Goal: Information Seeking & Learning: Learn about a topic

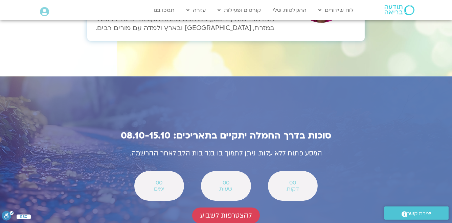
scroll to position [2221, 0]
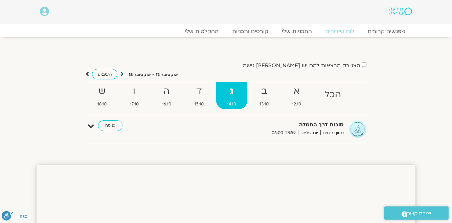
click at [121, 73] on icon at bounding box center [122, 74] width 3 height 7
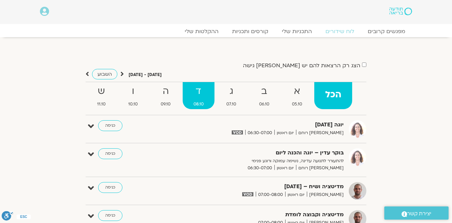
click at [197, 92] on strong "ד" at bounding box center [199, 91] width 32 height 15
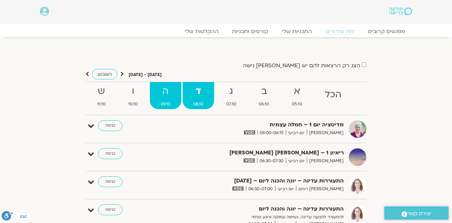
click at [166, 91] on strong "ה" at bounding box center [165, 91] width 31 height 15
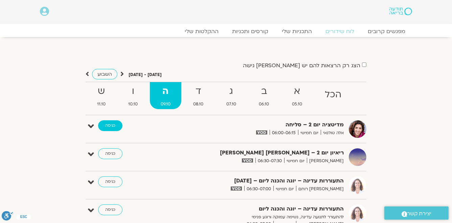
click at [111, 127] on link "כניסה" at bounding box center [110, 126] width 24 height 11
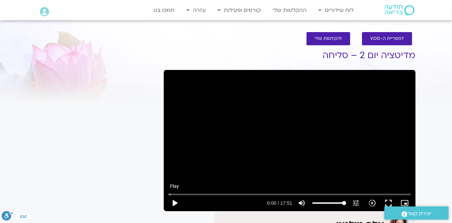
click at [172, 202] on button "play_arrow" at bounding box center [175, 203] width 16 height 16
click at [390, 203] on button "fullscreen" at bounding box center [389, 203] width 16 height 16
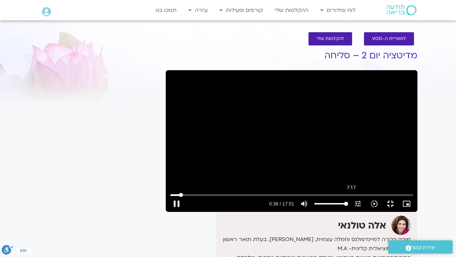
type input "39.027879"
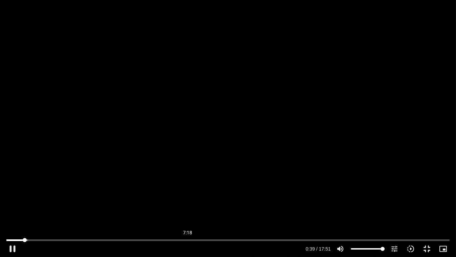
click at [420, 240] on button "fullscreen_exit" at bounding box center [428, 248] width 16 height 16
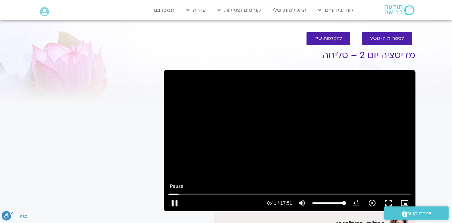
click at [173, 205] on button "pause" at bounding box center [175, 203] width 16 height 16
click at [387, 203] on button "fullscreen" at bounding box center [389, 203] width 16 height 16
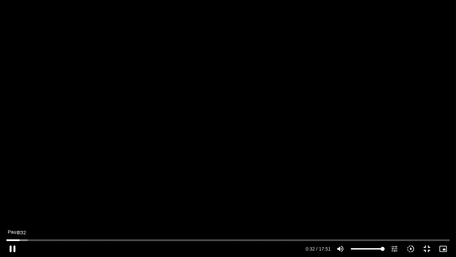
drag, startPoint x: 25, startPoint y: 241, endPoint x: 20, endPoint y: 243, distance: 5.5
click at [22, 242] on input "Seek" at bounding box center [227, 240] width 443 height 4
click at [14, 249] on button "play_arrow" at bounding box center [12, 248] width 16 height 16
click at [10, 250] on button "pause" at bounding box center [12, 248] width 16 height 16
click at [11, 248] on button "play_arrow" at bounding box center [12, 248] width 16 height 16
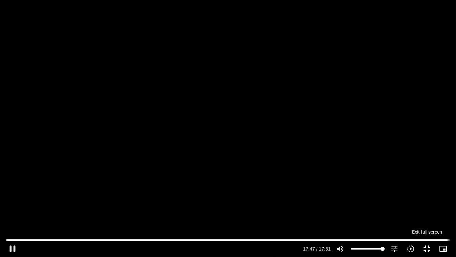
click at [428, 248] on button "fullscreen_exit" at bounding box center [428, 248] width 16 height 16
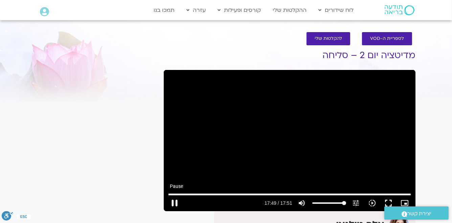
click at [174, 204] on button "pause" at bounding box center [175, 203] width 16 height 16
click at [174, 204] on button "play_arrow" at bounding box center [175, 203] width 16 height 16
click at [174, 204] on button "pause" at bounding box center [175, 203] width 16 height 16
type input "1070.962323"
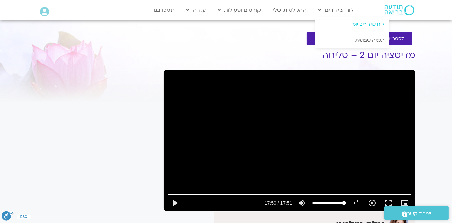
click at [354, 24] on link "לוח שידורים יומי" at bounding box center [352, 25] width 74 height 16
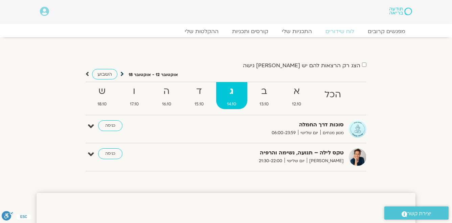
click at [121, 73] on icon at bounding box center [122, 74] width 3 height 7
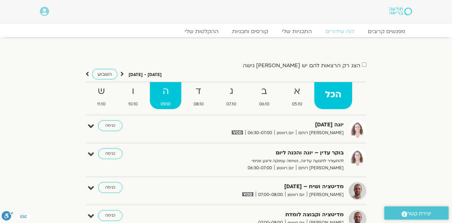
click at [167, 95] on strong "ה" at bounding box center [165, 91] width 31 height 15
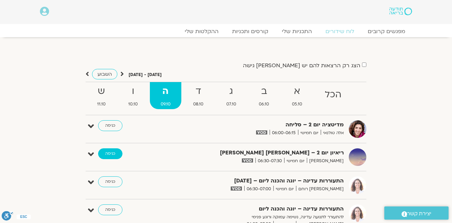
click at [115, 154] on link "כניסה" at bounding box center [110, 154] width 24 height 11
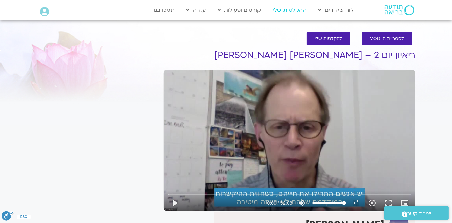
click at [283, 10] on link "ההקלטות שלי" at bounding box center [290, 10] width 41 height 13
click at [291, 12] on link "ההקלטות שלי" at bounding box center [290, 10] width 41 height 13
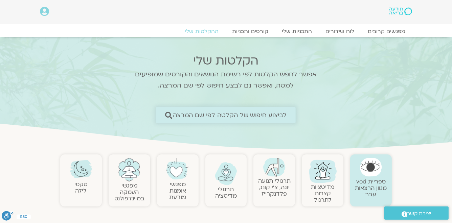
click at [236, 116] on span "לביצוע חיפוש של הקלטה לפי שם המרצה" at bounding box center [230, 115] width 114 height 7
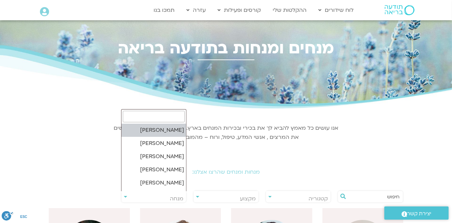
click at [177, 195] on span "מנחה" at bounding box center [177, 198] width 14 height 7
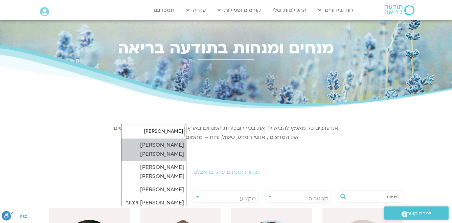
type input "סיגל"
select select "*****"
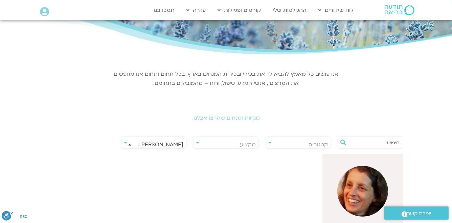
scroll to position [81, 0]
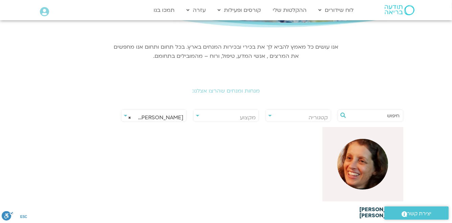
click at [363, 174] on img at bounding box center [363, 164] width 51 height 51
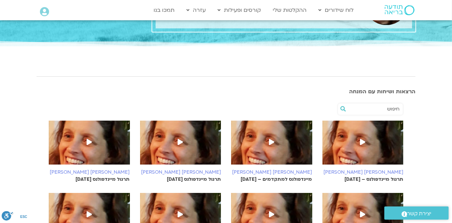
scroll to position [81, 0]
